Goal: Navigation & Orientation: Find specific page/section

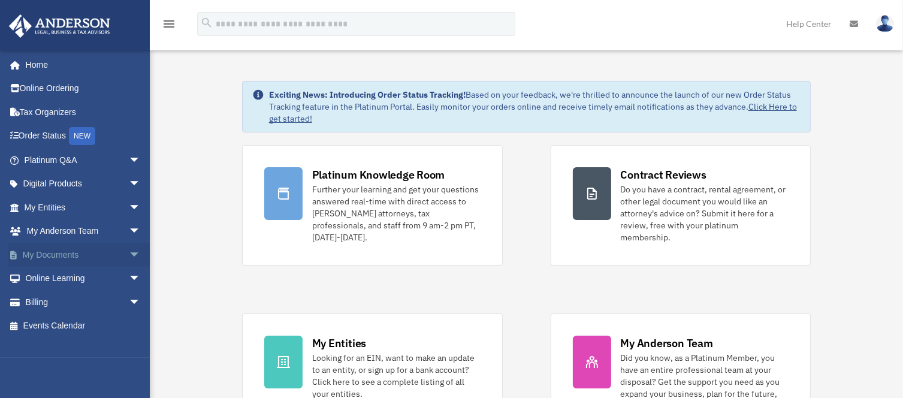
click at [129, 252] on span "arrow_drop_down" at bounding box center [141, 255] width 24 height 25
click at [53, 279] on link "Box" at bounding box center [88, 279] width 142 height 24
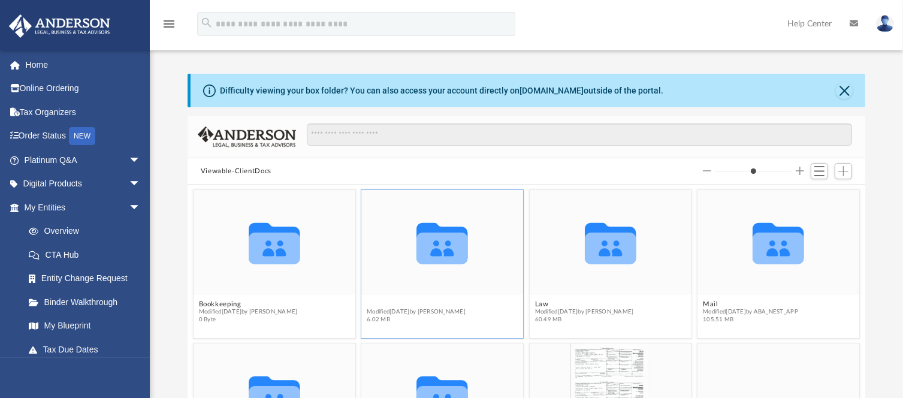
click at [424, 302] on button "Certificate of Trust" at bounding box center [416, 304] width 99 height 8
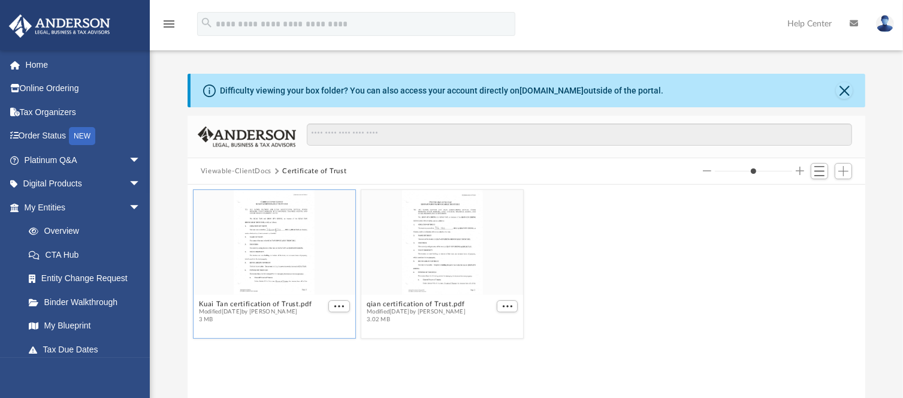
click at [261, 261] on div "grid" at bounding box center [275, 241] width 162 height 105
click at [335, 305] on span "More options" at bounding box center [339, 306] width 10 height 6
click at [324, 326] on li "Preview" at bounding box center [325, 328] width 35 height 13
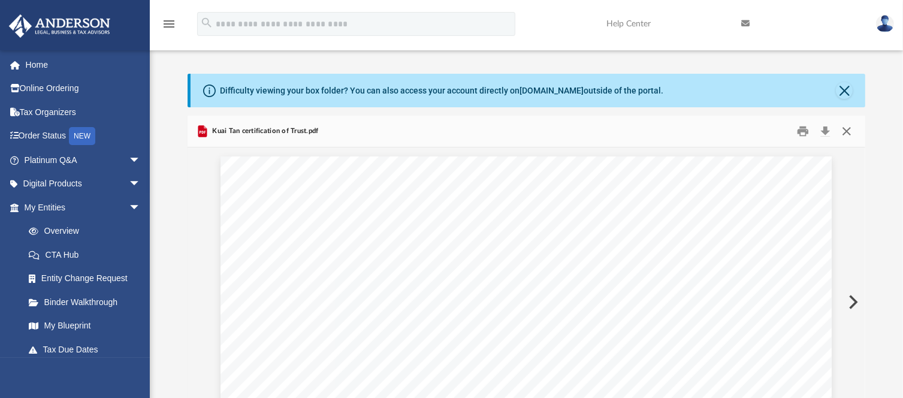
click at [847, 131] on button "Close" at bounding box center [847, 131] width 22 height 19
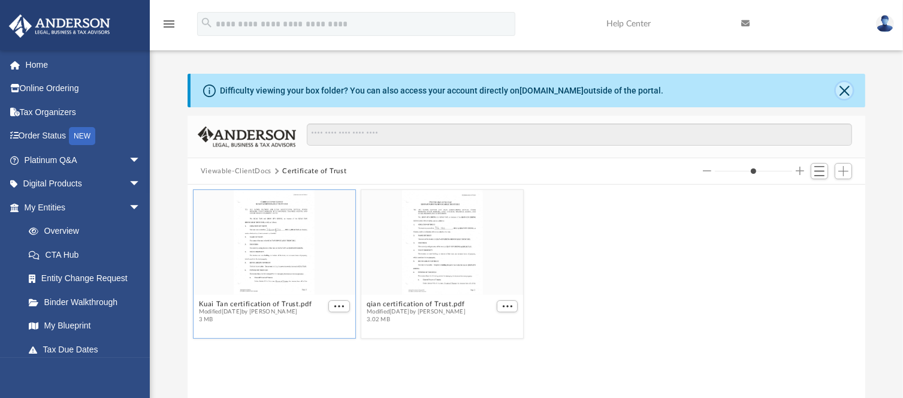
click at [846, 88] on button "Close" at bounding box center [844, 90] width 17 height 17
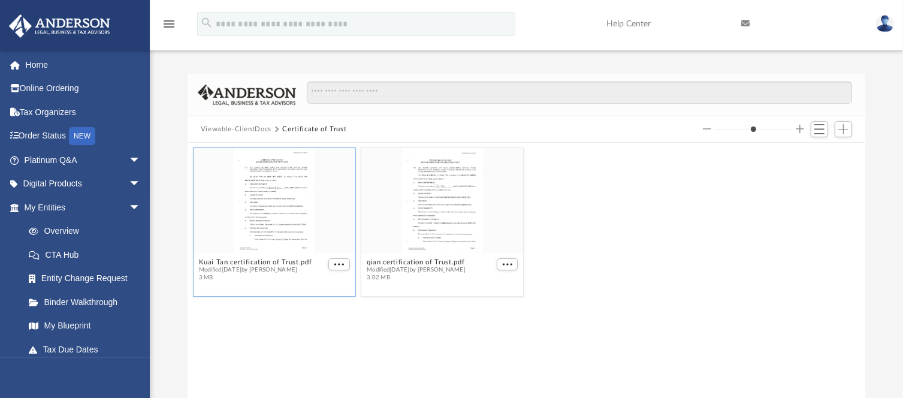
click at [260, 125] on button "Viewable-ClientDocs" at bounding box center [236, 129] width 71 height 11
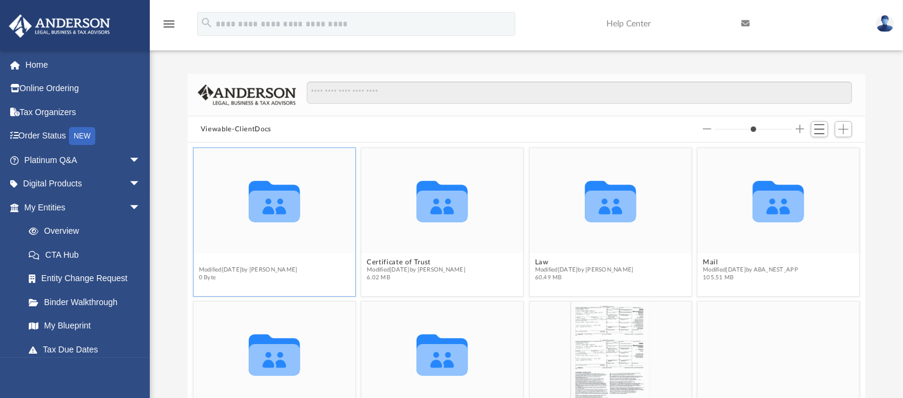
click at [234, 258] on button "Bookkeeping" at bounding box center [247, 262] width 99 height 8
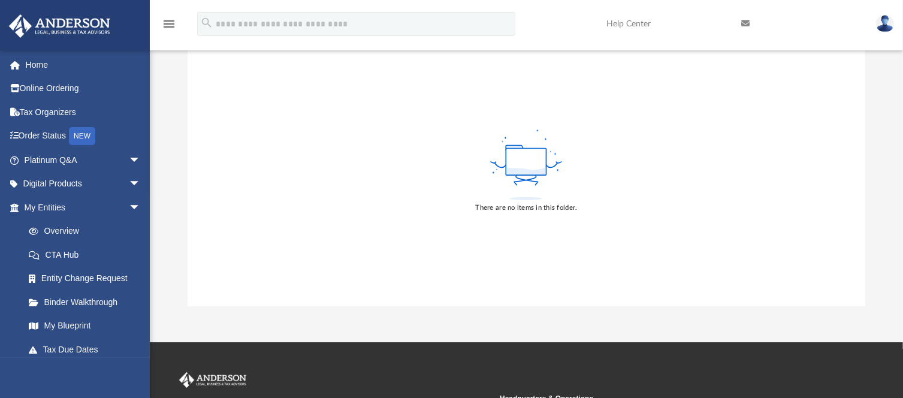
scroll to position [105, 0]
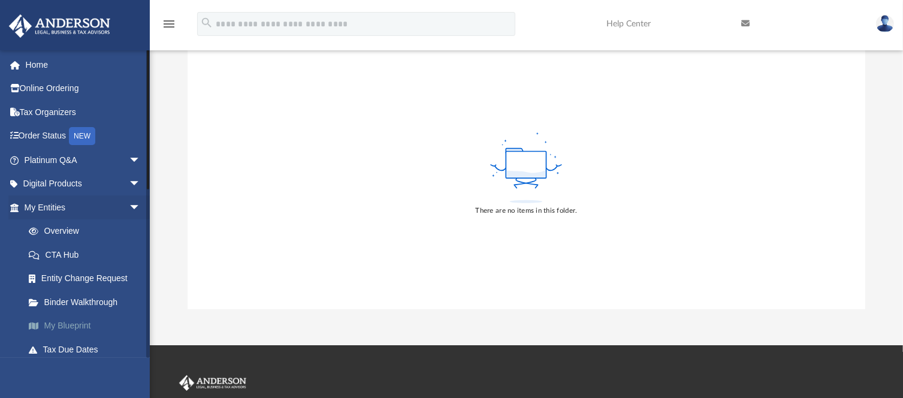
click at [68, 325] on link "My Blueprint" at bounding box center [88, 326] width 142 height 24
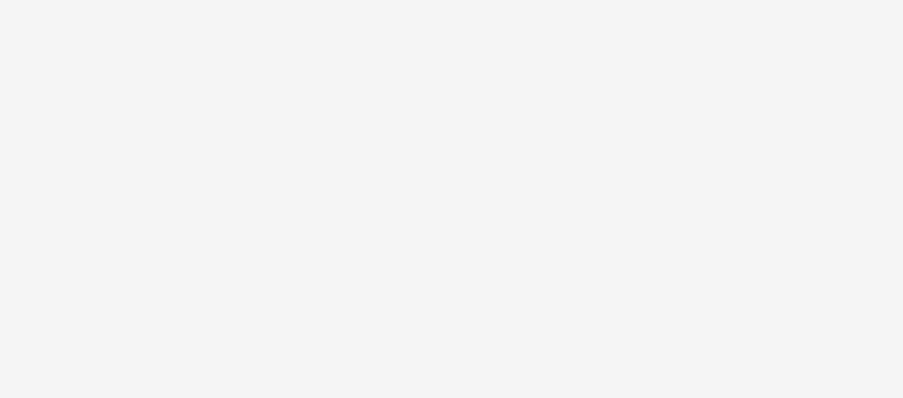
scroll to position [82, 0]
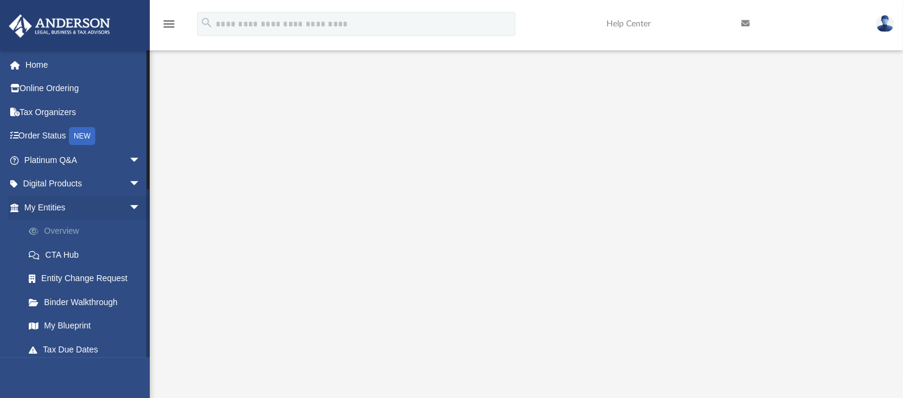
click at [70, 228] on link "Overview" at bounding box center [88, 231] width 142 height 24
click at [129, 203] on span "arrow_drop_down" at bounding box center [141, 207] width 24 height 25
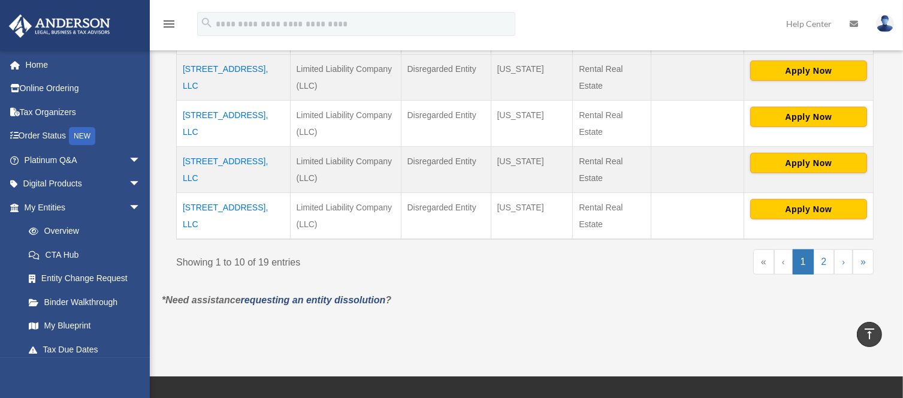
scroll to position [560, 0]
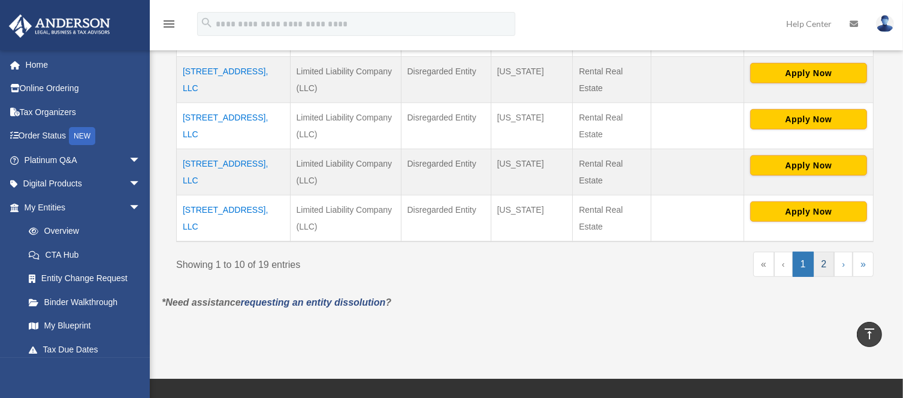
click at [827, 265] on link "2" at bounding box center [824, 264] width 21 height 25
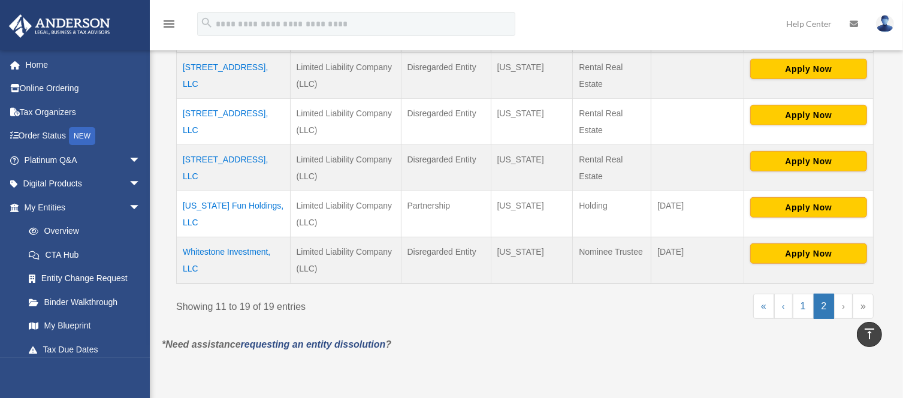
scroll to position [474, 0]
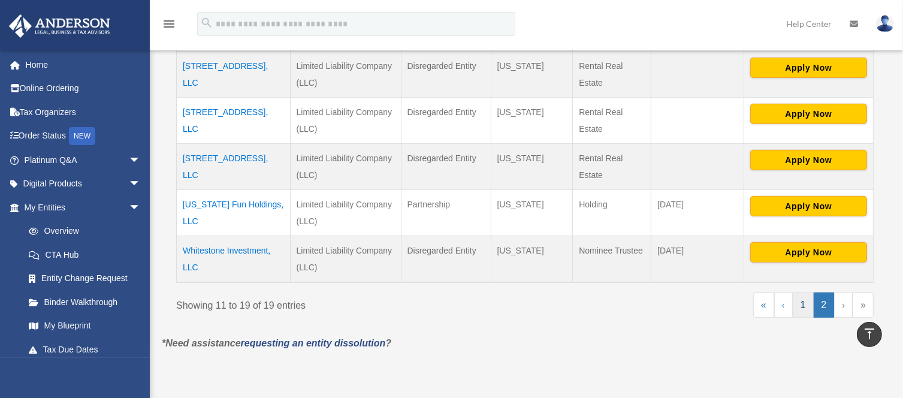
click at [806, 310] on link "1" at bounding box center [803, 304] width 21 height 25
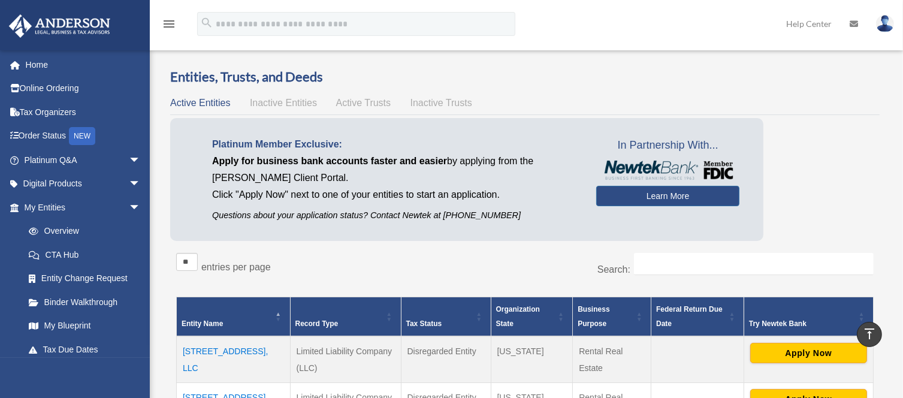
scroll to position [0, 0]
